Goal: Information Seeking & Learning: Learn about a topic

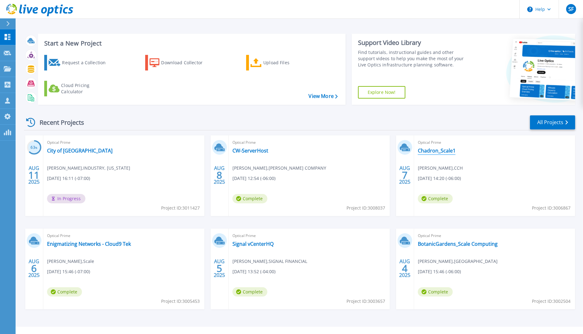
click at [433, 152] on link "Chadron_Scale1" at bounding box center [437, 150] width 38 height 6
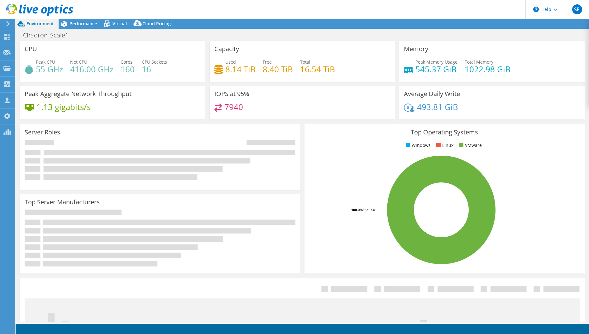
select select "USD"
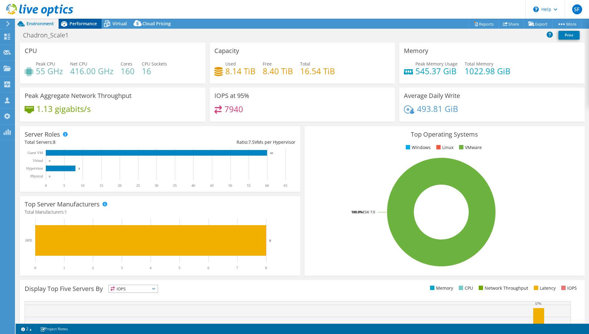
click at [96, 26] on span "Performance" at bounding box center [82, 24] width 27 height 6
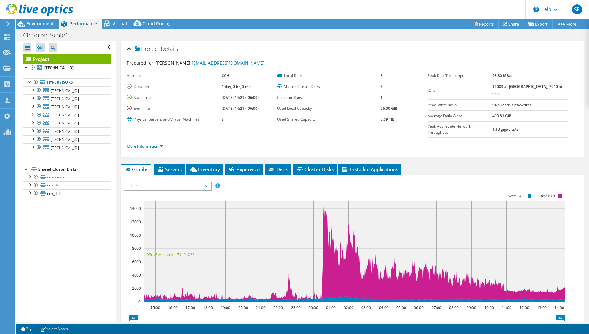
click at [140, 143] on link "More Information" at bounding box center [145, 145] width 36 height 5
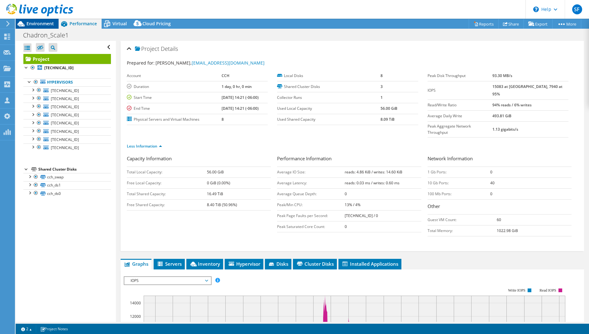
click at [38, 24] on span "Environment" at bounding box center [39, 24] width 27 height 6
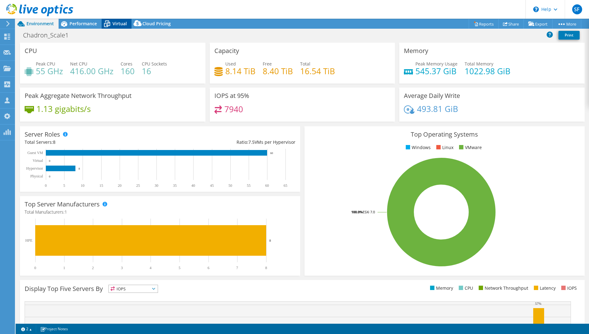
click at [119, 28] on div "Virtual" at bounding box center [117, 24] width 30 height 10
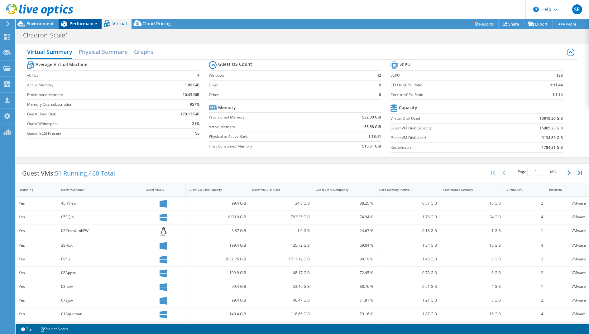
click at [88, 22] on span "Performance" at bounding box center [82, 24] width 27 height 6
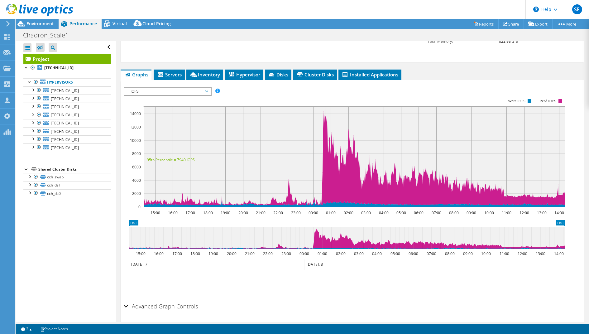
scroll to position [195, 0]
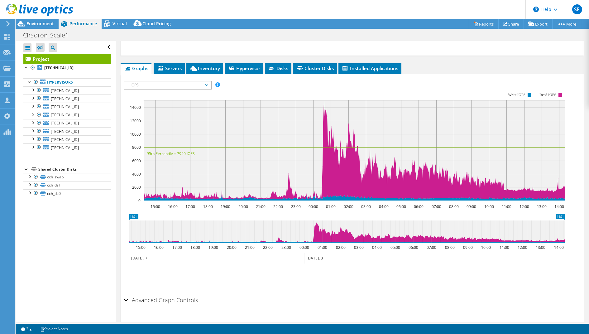
click at [188, 81] on span "IOPS" at bounding box center [167, 84] width 80 height 7
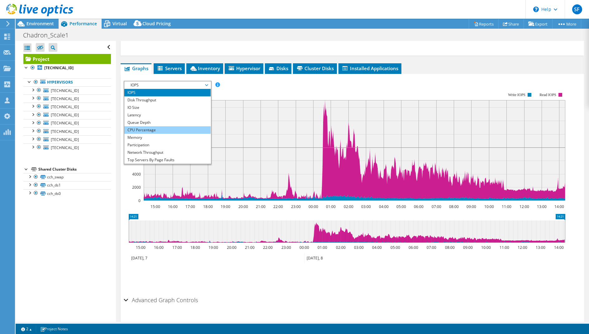
click at [173, 126] on li "CPU Percentage" at bounding box center [167, 129] width 86 height 7
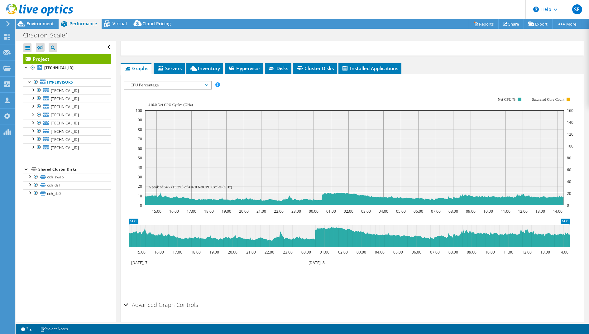
click at [161, 81] on span "CPU Percentage" at bounding box center [167, 84] width 80 height 7
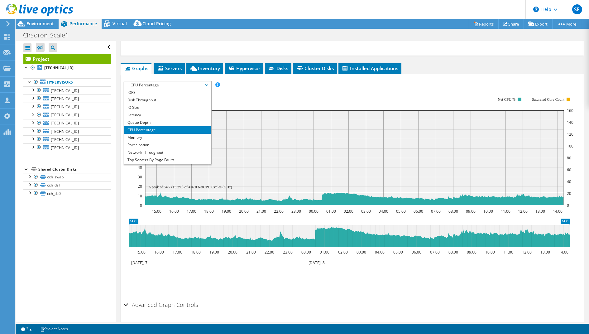
click at [161, 81] on span "CPU Percentage" at bounding box center [167, 84] width 80 height 7
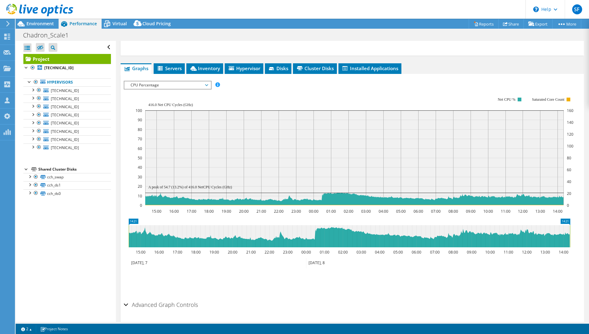
click at [161, 81] on span "CPU Percentage" at bounding box center [167, 84] width 80 height 7
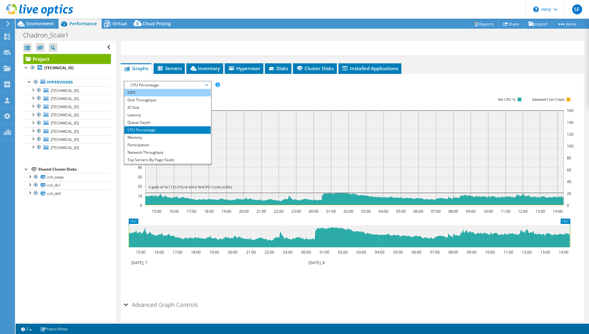
click at [161, 89] on li "IOPS" at bounding box center [167, 92] width 86 height 7
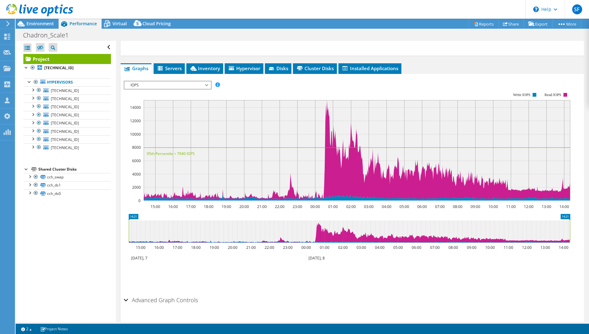
click at [196, 81] on span "IOPS" at bounding box center [167, 84] width 80 height 7
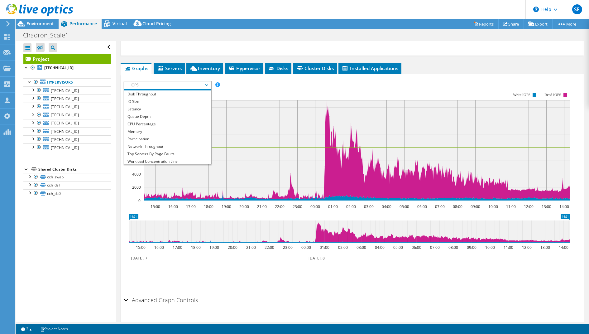
scroll to position [22, 0]
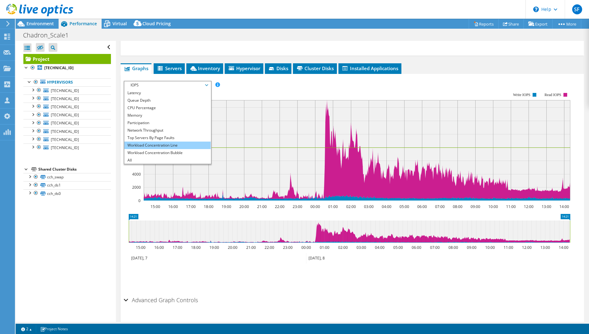
click at [184, 141] on li "Workload Concentration Line" at bounding box center [167, 144] width 86 height 7
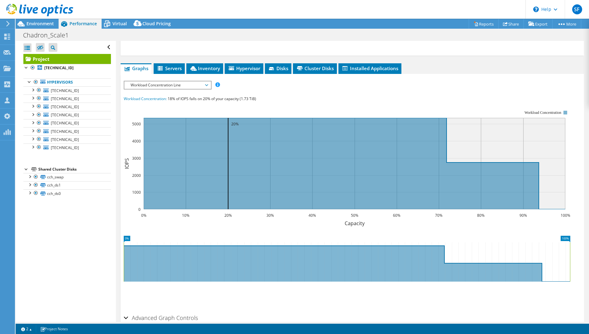
scroll to position [22, 0]
click at [5, 39] on use at bounding box center [7, 37] width 6 height 6
click at [7, 36] on icon at bounding box center [6, 37] width 7 height 6
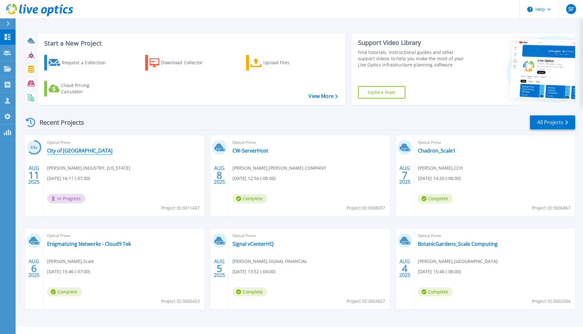
click at [72, 151] on link "City of [GEOGRAPHIC_DATA]" at bounding box center [79, 150] width 65 height 6
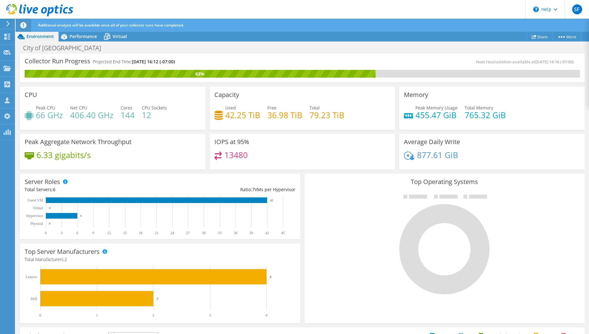
click at [81, 41] on div "Performance" at bounding box center [80, 36] width 43 height 10
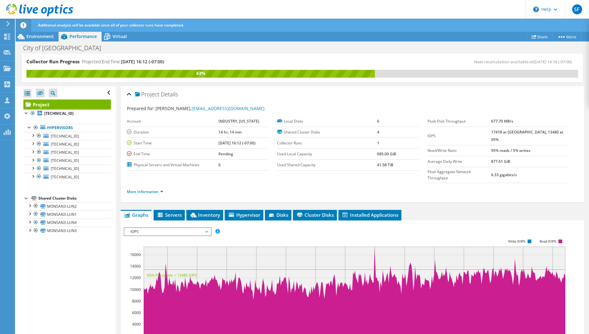
click at [82, 36] on span "Performance" at bounding box center [82, 36] width 27 height 6
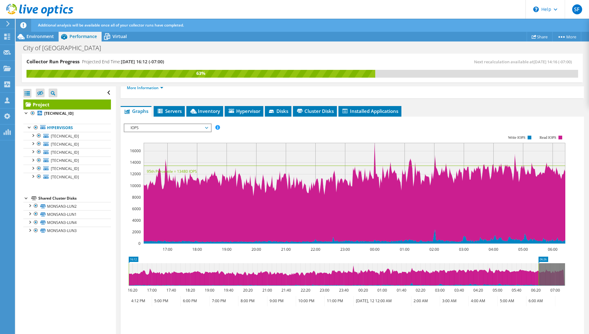
scroll to position [103, 0]
drag, startPoint x: 0, startPoint y: 0, endPoint x: 162, endPoint y: 116, distance: 198.9
click at [162, 124] on span "IOPS" at bounding box center [167, 127] width 80 height 7
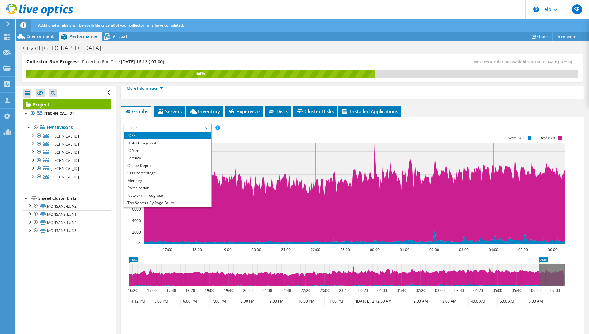
click at [161, 169] on li "CPU Percentage" at bounding box center [167, 172] width 86 height 7
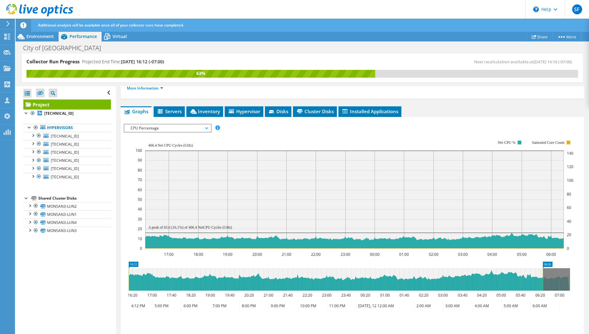
click at [169, 124] on span "CPU Percentage" at bounding box center [167, 127] width 80 height 7
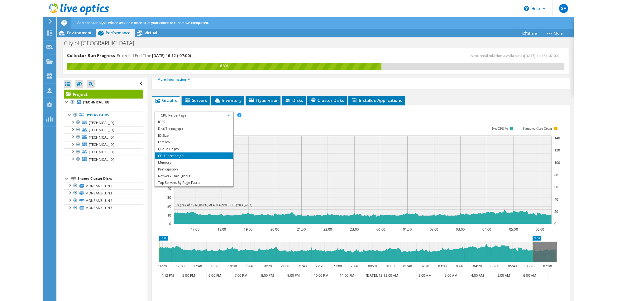
scroll to position [22, 0]
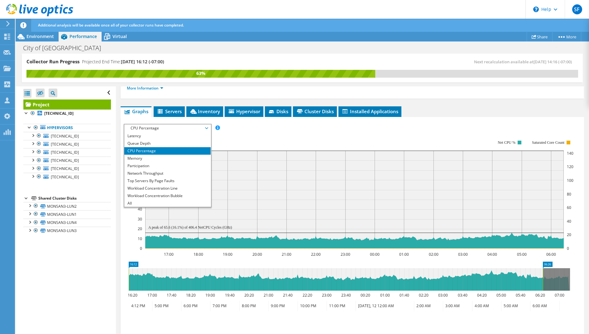
click at [191, 184] on li "Workload Concentration Line" at bounding box center [167, 187] width 86 height 7
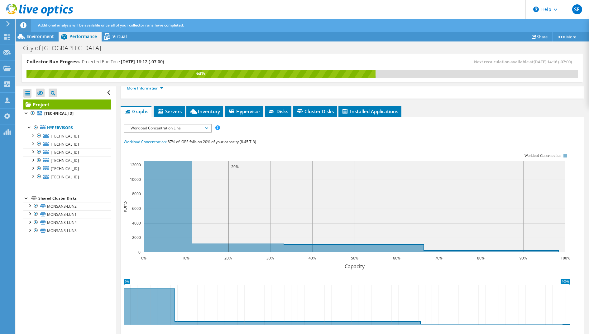
click at [110, 36] on icon at bounding box center [107, 36] width 11 height 11
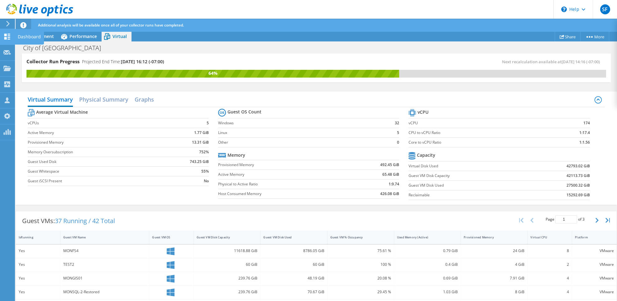
click at [7, 38] on icon at bounding box center [6, 37] width 7 height 6
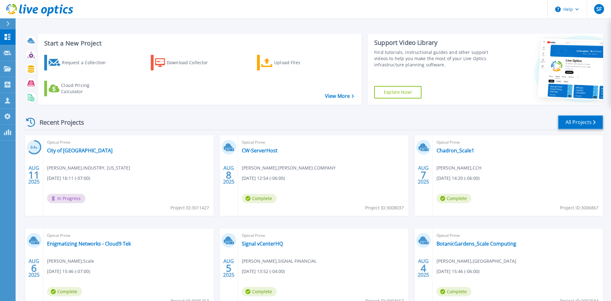
click at [574, 118] on link "All Projects" at bounding box center [580, 122] width 45 height 14
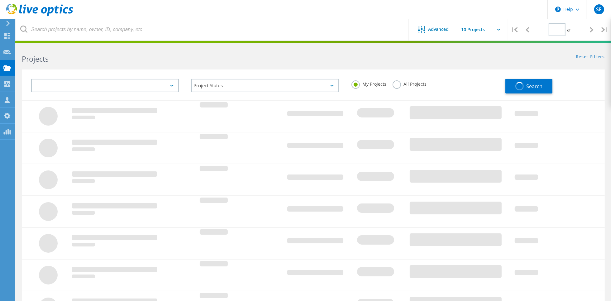
type input "1"
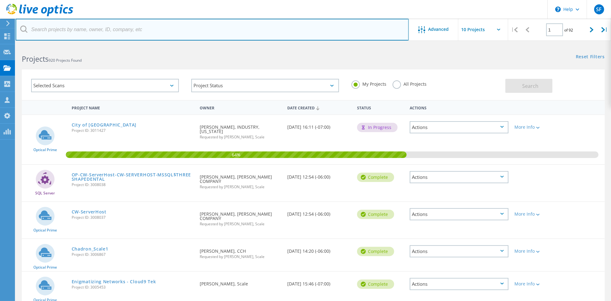
click at [80, 32] on input "text" at bounding box center [212, 30] width 393 height 22
type input "sweet"
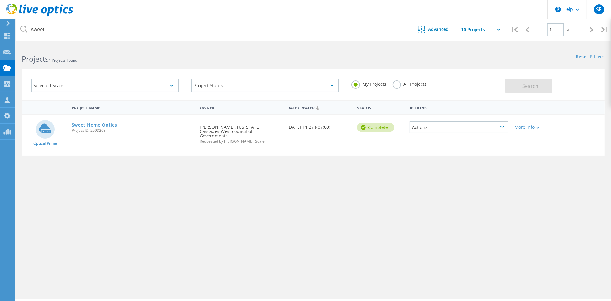
click at [94, 125] on link "Sweet Home Optics" at bounding box center [94, 125] width 45 height 4
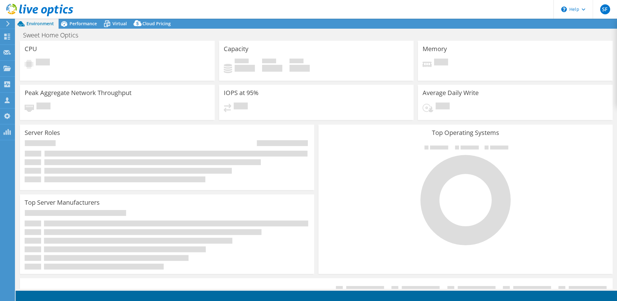
select select "USD"
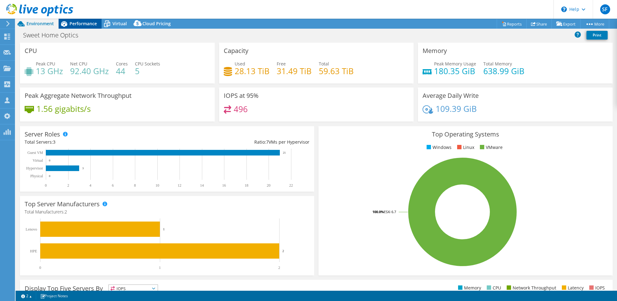
click at [81, 21] on span "Performance" at bounding box center [82, 24] width 27 height 6
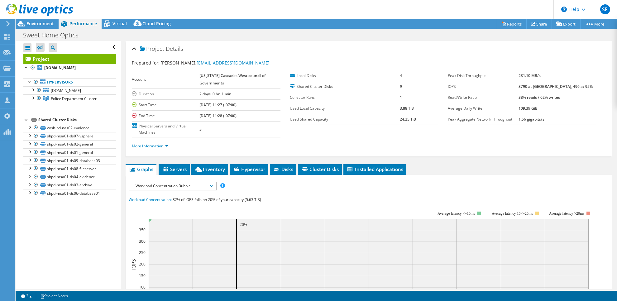
click at [137, 146] on link "More Information" at bounding box center [150, 145] width 36 height 5
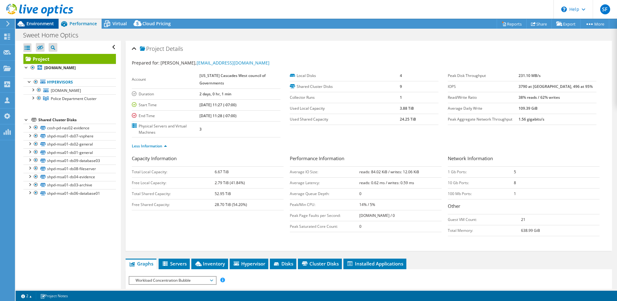
click at [47, 25] on span "Environment" at bounding box center [39, 24] width 27 height 6
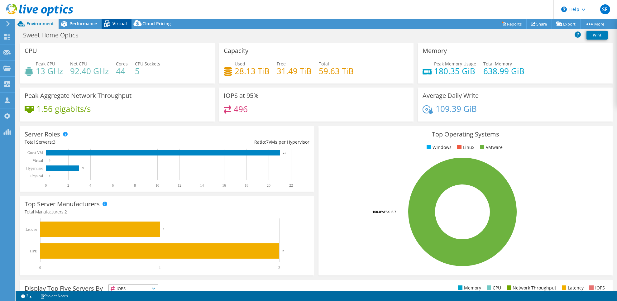
click at [109, 21] on icon at bounding box center [107, 23] width 11 height 11
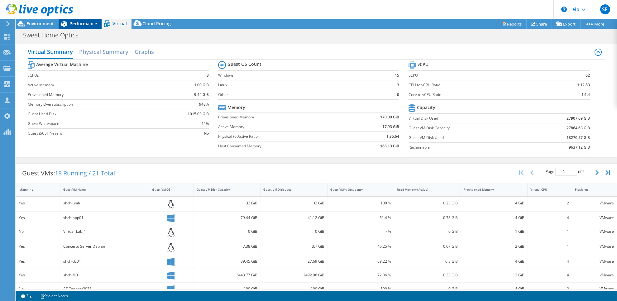
click at [86, 24] on span "Performance" at bounding box center [82, 24] width 27 height 6
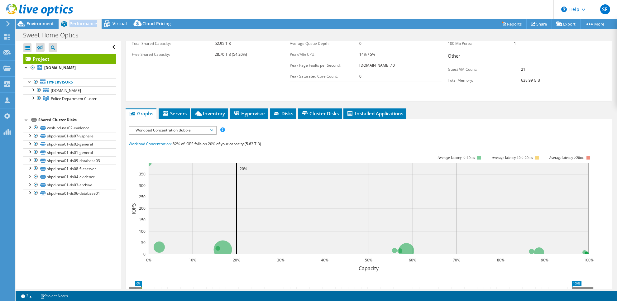
scroll to position [181, 0]
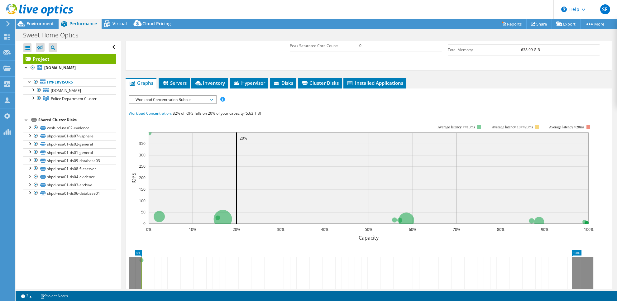
click at [212, 102] on span "Workload Concentration Bubble" at bounding box center [172, 99] width 80 height 7
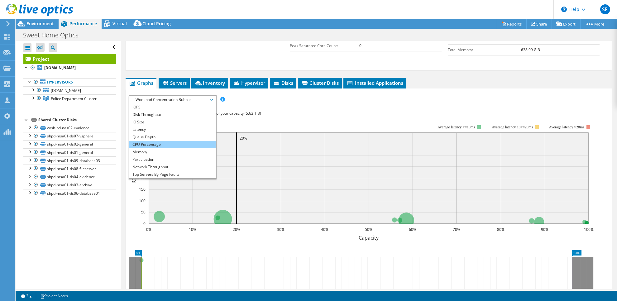
click at [193, 143] on li "CPU Percentage" at bounding box center [172, 144] width 86 height 7
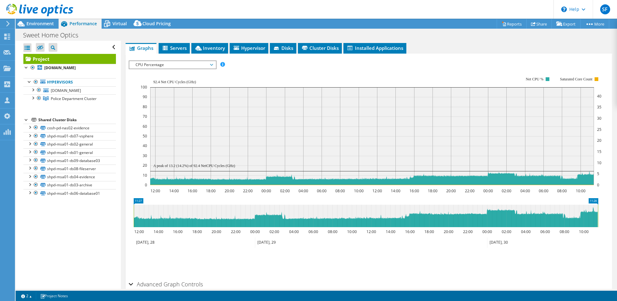
scroll to position [217, 0]
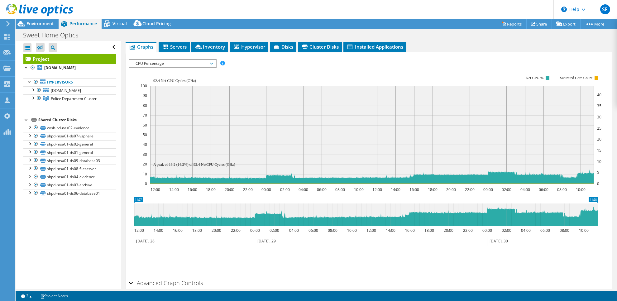
click at [178, 65] on span "CPU Percentage" at bounding box center [172, 63] width 80 height 7
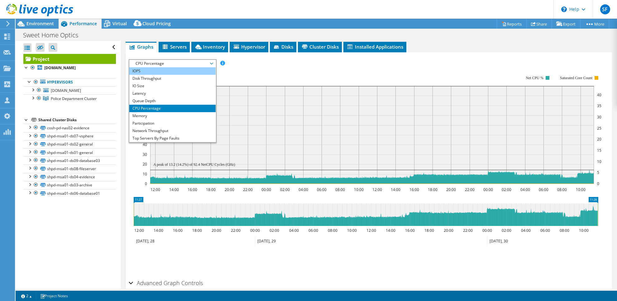
click at [175, 73] on li "IOPS" at bounding box center [172, 70] width 86 height 7
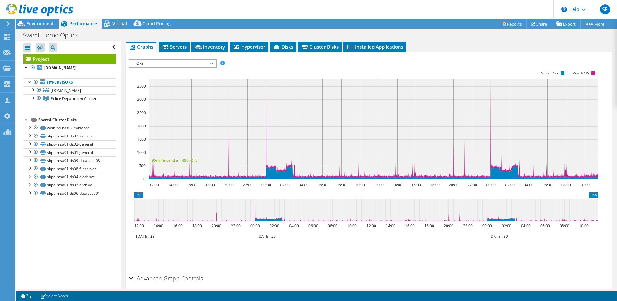
click at [194, 64] on span "IOPS" at bounding box center [172, 63] width 80 height 7
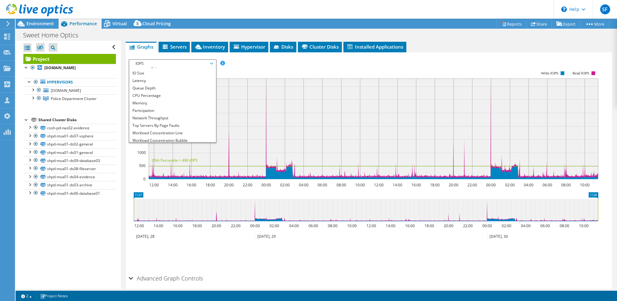
scroll to position [22, 0]
click at [182, 126] on li "Workload Concentration Line" at bounding box center [172, 123] width 86 height 7
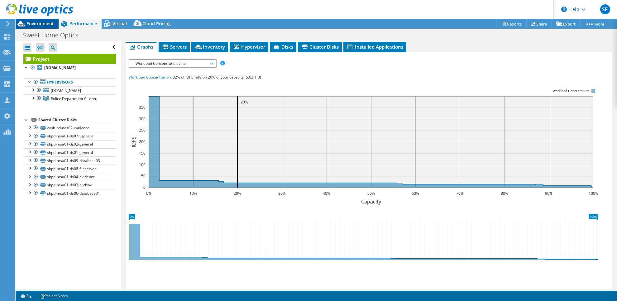
click at [39, 25] on span "Environment" at bounding box center [39, 24] width 27 height 6
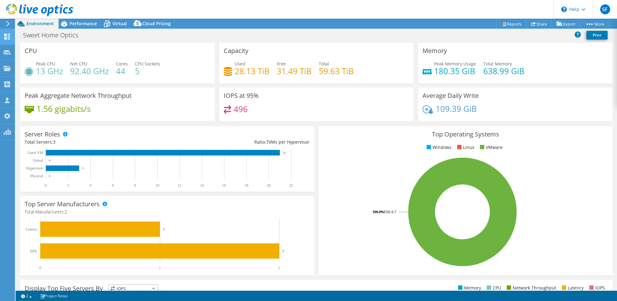
click at [8, 36] on use at bounding box center [7, 37] width 6 height 6
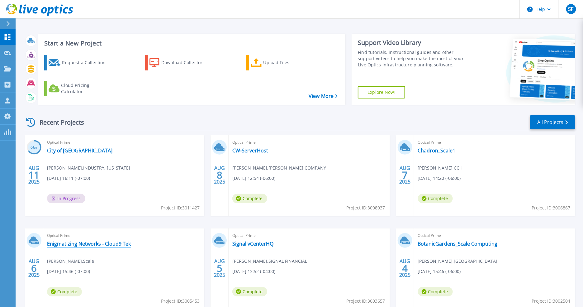
click at [121, 243] on link "Enigmatizing Networks - Cloud9 Tek" at bounding box center [89, 243] width 84 height 6
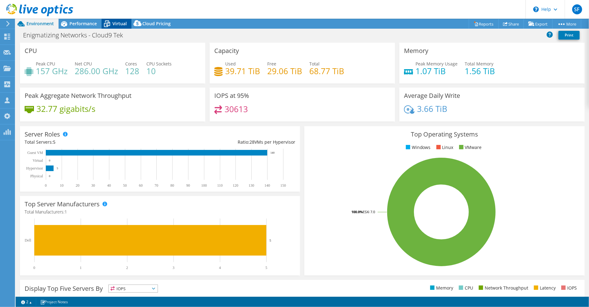
click at [116, 24] on span "Virtual" at bounding box center [119, 24] width 14 height 6
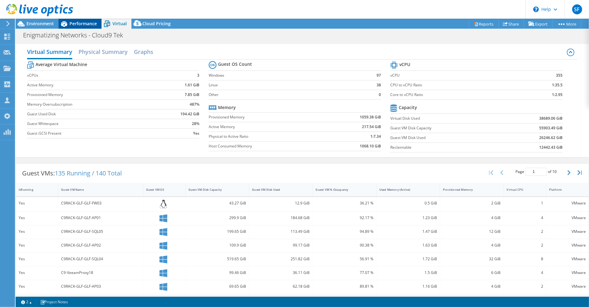
click at [80, 25] on span "Performance" at bounding box center [82, 24] width 27 height 6
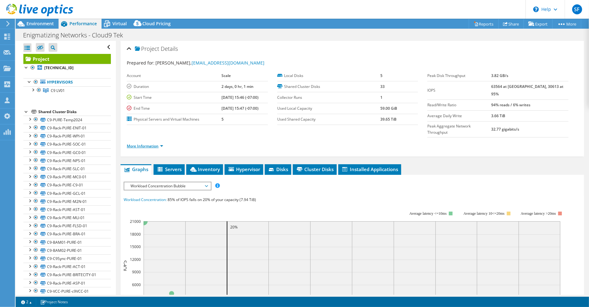
click at [147, 143] on link "More Information" at bounding box center [145, 145] width 36 height 5
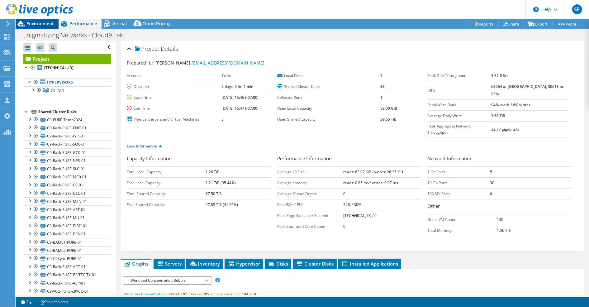
click at [40, 25] on span "Environment" at bounding box center [39, 24] width 27 height 6
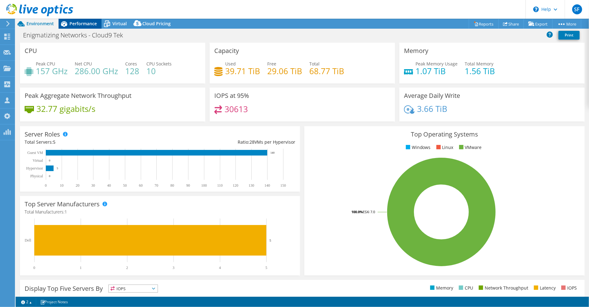
click at [87, 23] on span "Performance" at bounding box center [82, 24] width 27 height 6
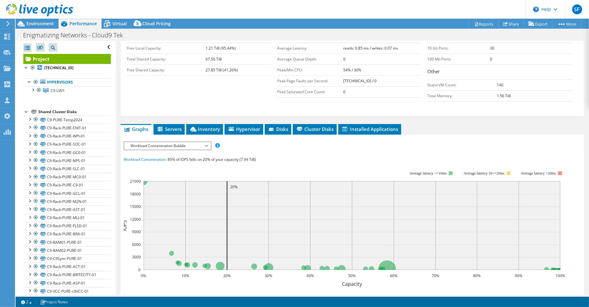
scroll to position [142, 0]
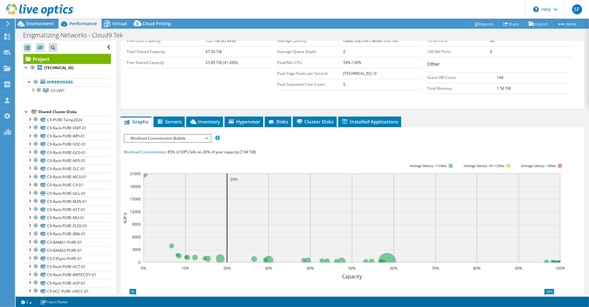
click at [208, 135] on span "Workload Concentration Bubble" at bounding box center [167, 138] width 86 height 7
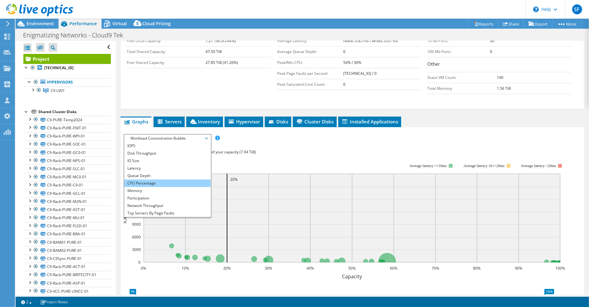
click at [186, 179] on li "CPU Percentage" at bounding box center [167, 182] width 86 height 7
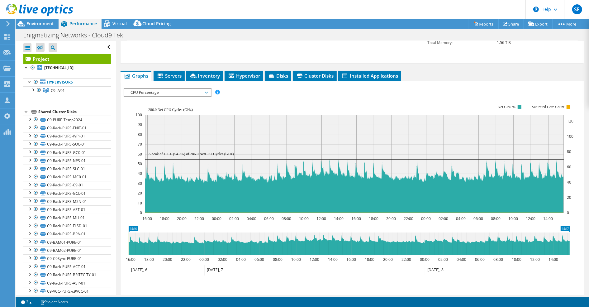
scroll to position [206, 0]
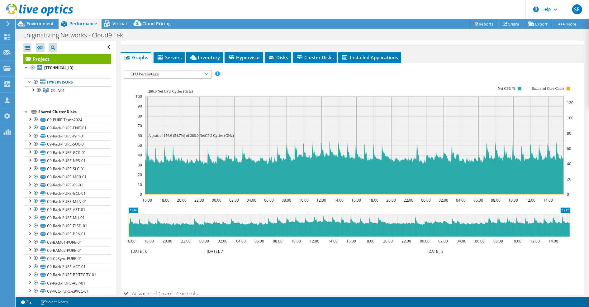
click at [188, 70] on span "CPU Percentage" at bounding box center [167, 73] width 80 height 7
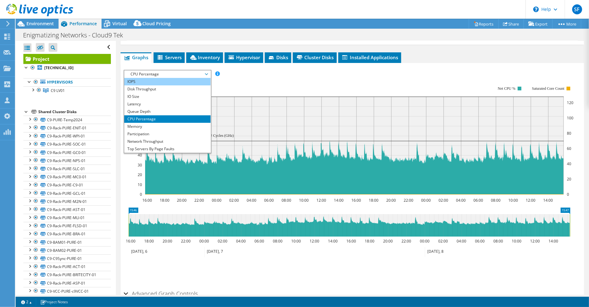
click at [176, 78] on li "IOPS" at bounding box center [167, 81] width 86 height 7
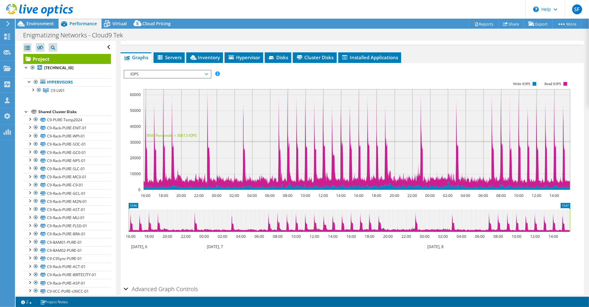
click at [204, 70] on span "IOPS" at bounding box center [167, 73] width 80 height 7
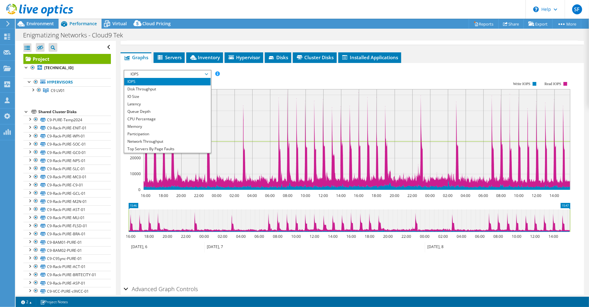
scroll to position [22, 0]
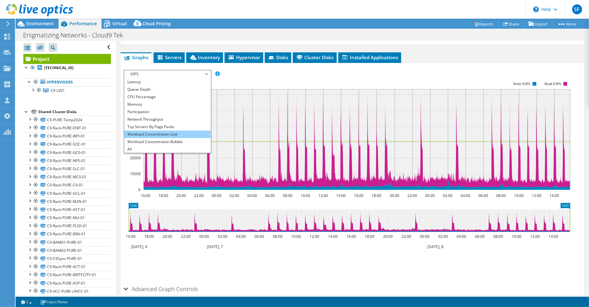
click at [184, 130] on li "Workload Concentration Line" at bounding box center [167, 133] width 86 height 7
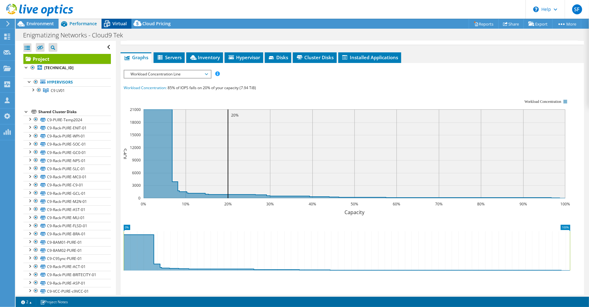
click at [117, 22] on span "Virtual" at bounding box center [119, 24] width 14 height 6
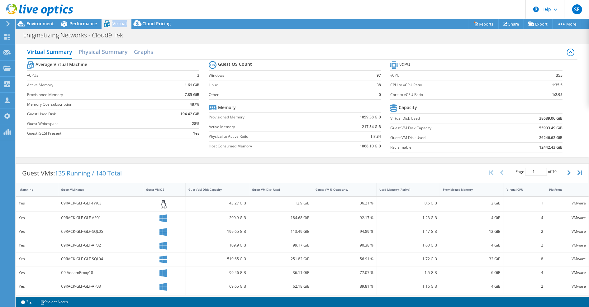
click at [36, 21] on div at bounding box center [36, 10] width 73 height 21
click at [38, 22] on span "Environment" at bounding box center [39, 24] width 27 height 6
